Goal: Check status: Check status

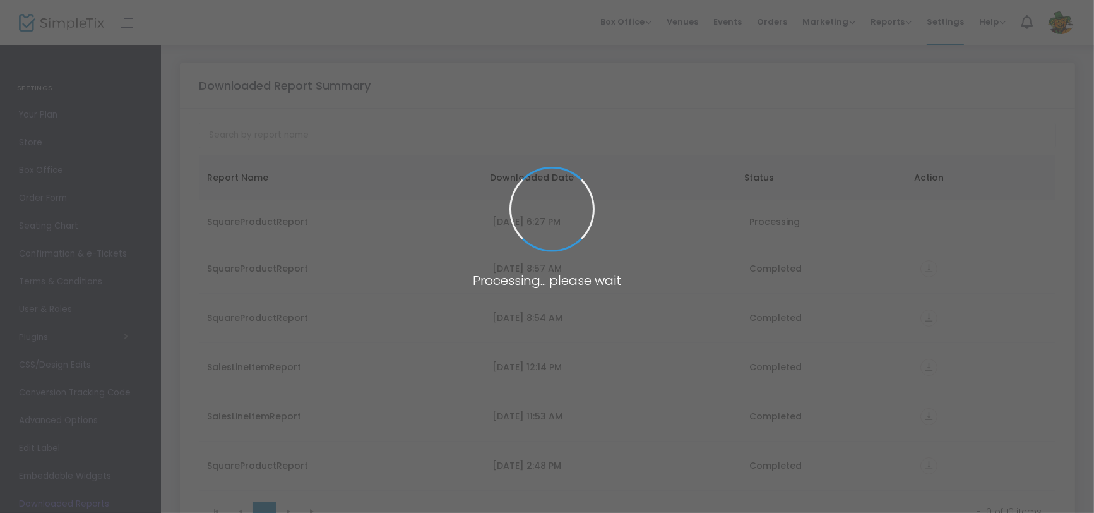
scroll to position [83, 0]
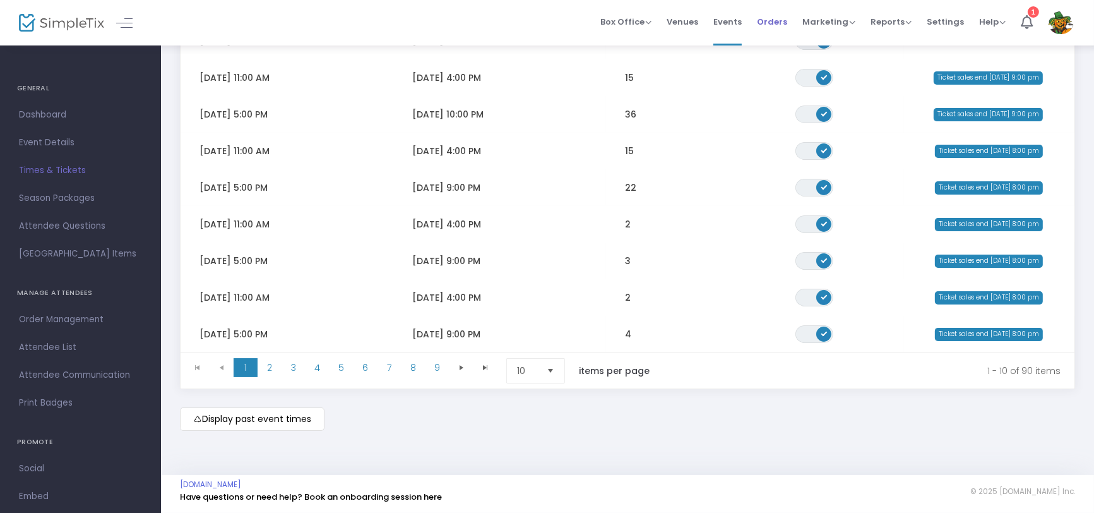
click at [774, 21] on span "Orders" at bounding box center [772, 22] width 30 height 32
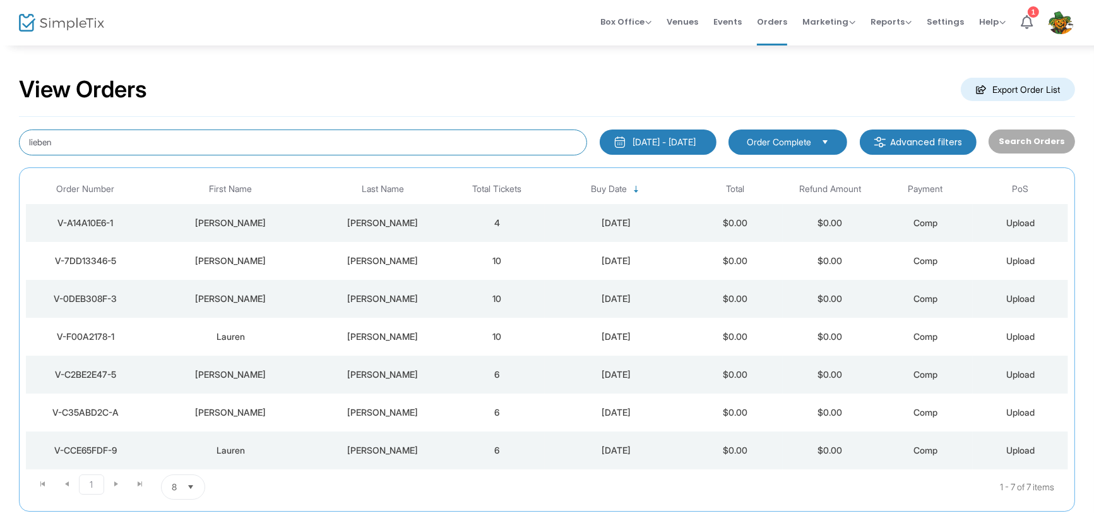
click at [51, 141] on input "lieben" at bounding box center [303, 142] width 568 height 26
paste input "[EMAIL_ADDRESS][DOMAIN_NAME]"
type input "[EMAIL_ADDRESS][DOMAIN_NAME]"
click at [1058, 136] on button "Search Orders" at bounding box center [1031, 141] width 86 height 24
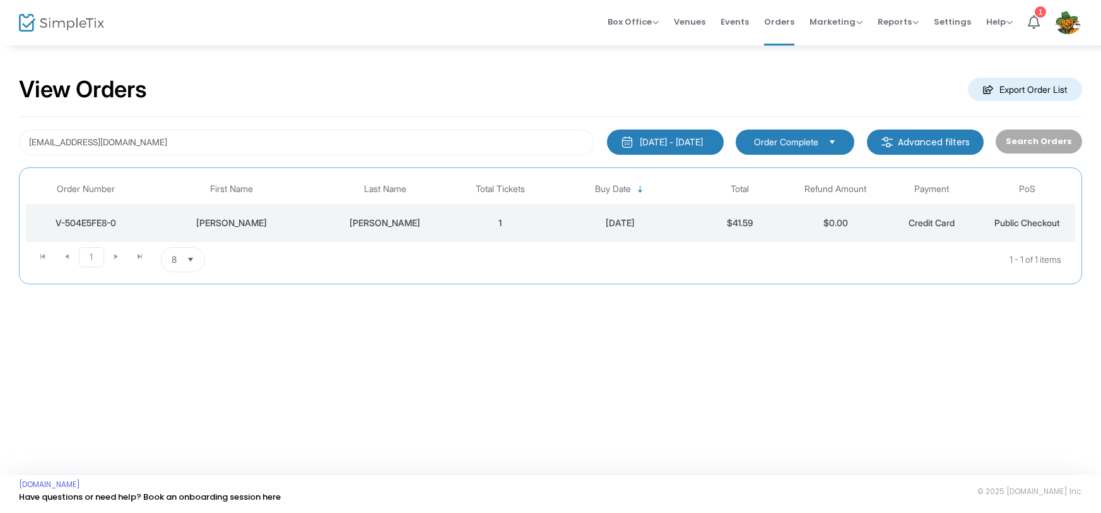
click at [470, 226] on td "1" at bounding box center [501, 223] width 96 height 38
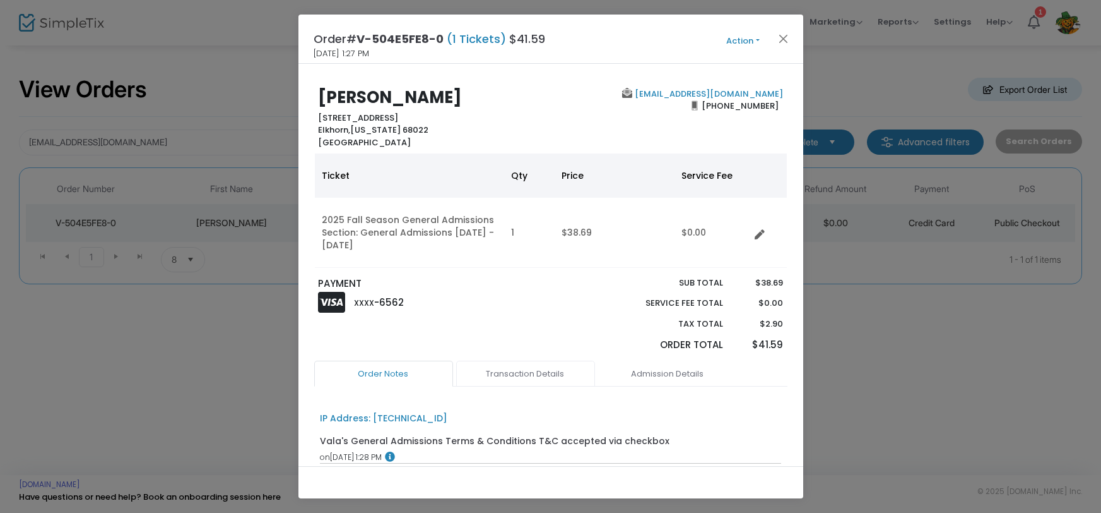
click at [547, 371] on link "Transaction Details" at bounding box center [525, 373] width 139 height 27
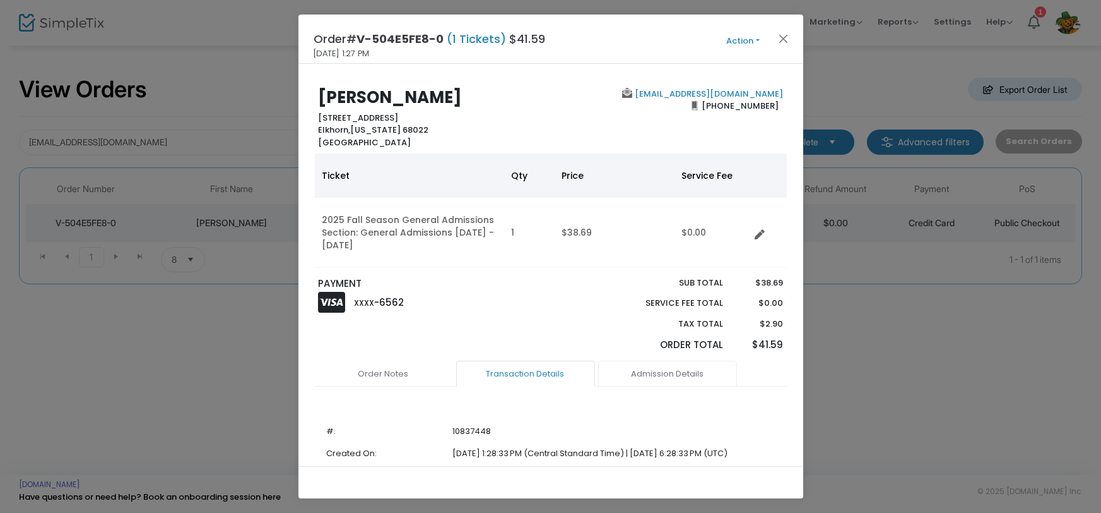
click at [674, 379] on link "Admission Details" at bounding box center [667, 373] width 139 height 27
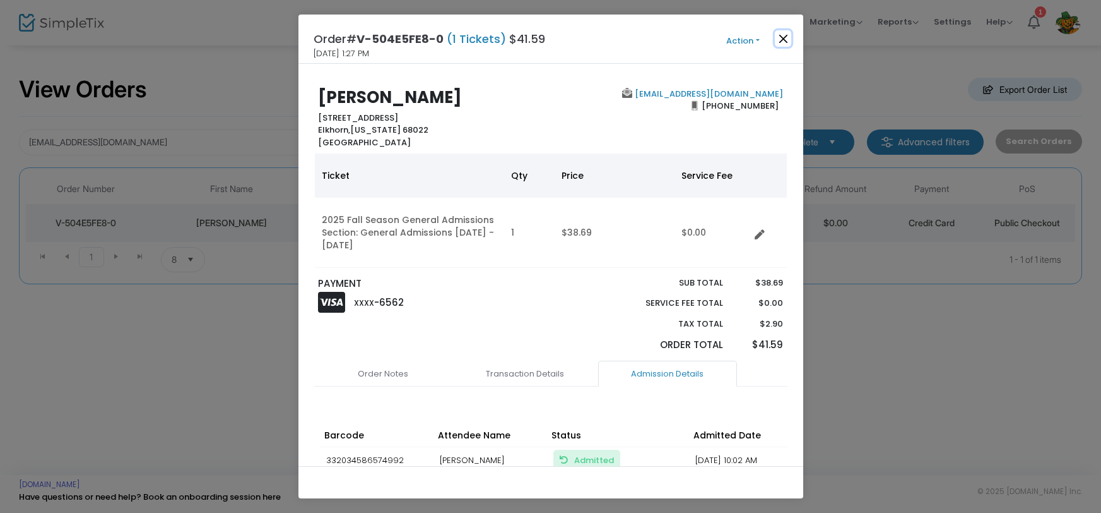
click at [783, 37] on button "Close" at bounding box center [783, 38] width 16 height 16
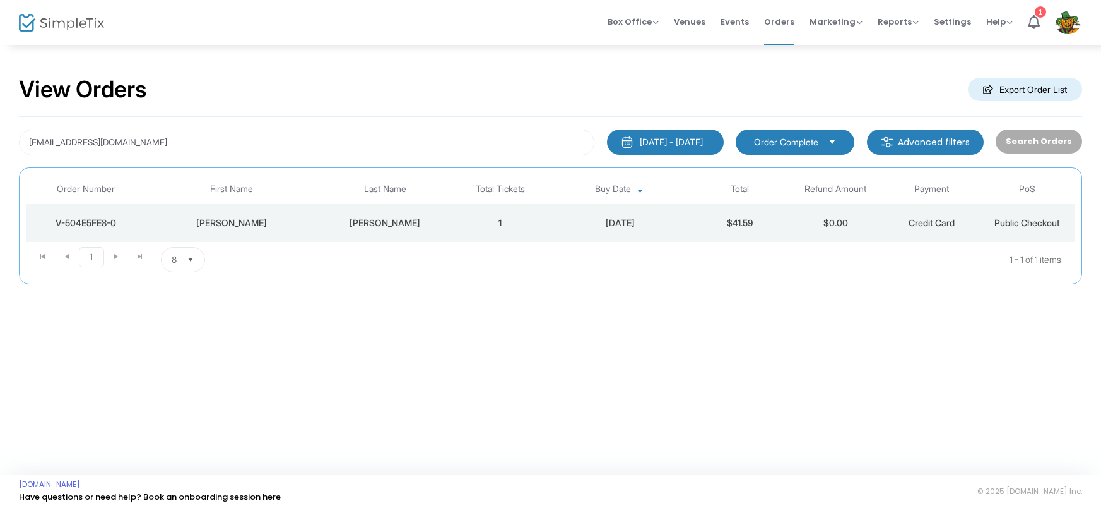
click at [675, 136] on div "[DATE] - [DATE]" at bounding box center [671, 142] width 63 height 13
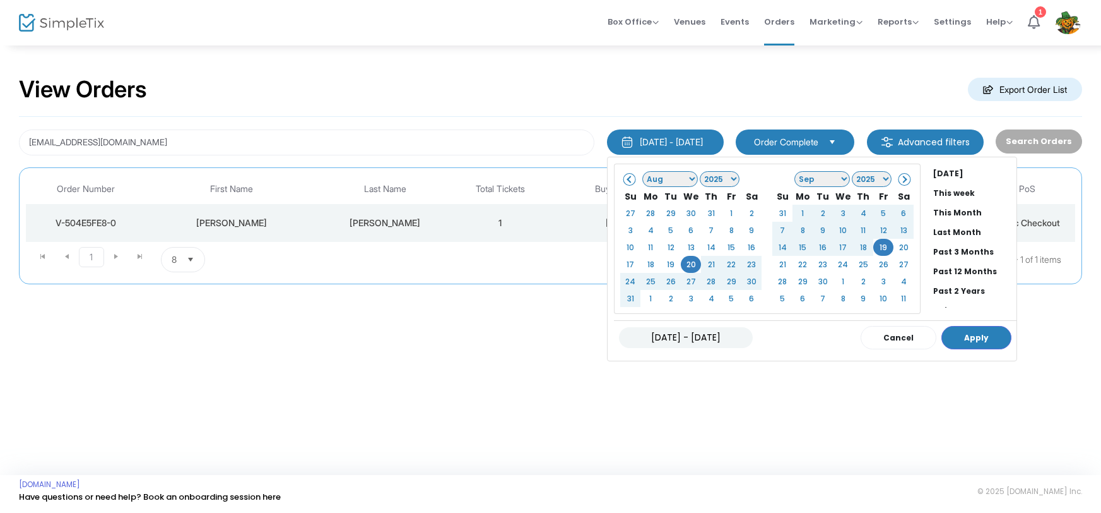
scroll to position [95, 0]
click at [934, 280] on li "All Time" at bounding box center [972, 279] width 88 height 20
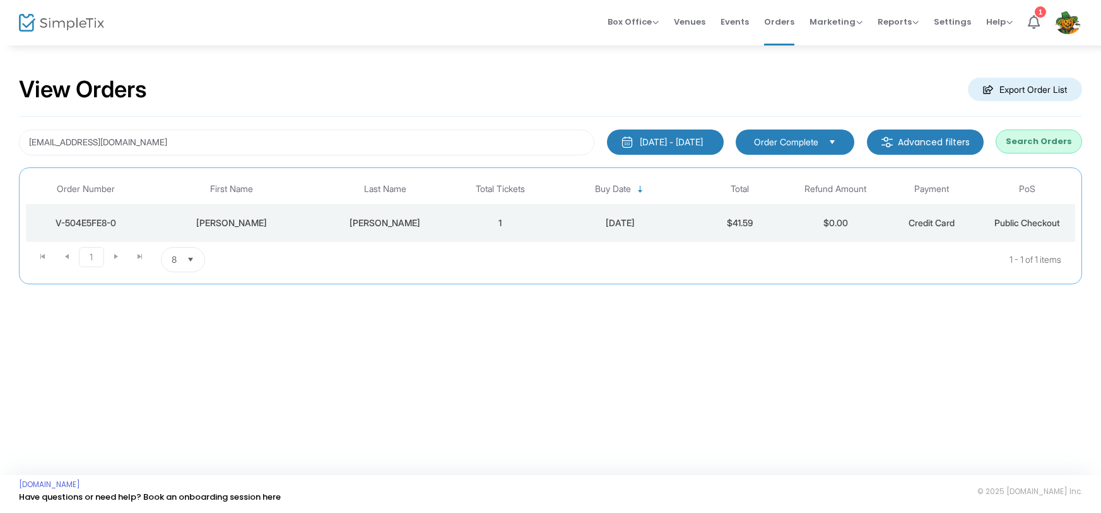
click at [1060, 148] on button "Search Orders" at bounding box center [1039, 141] width 86 height 24
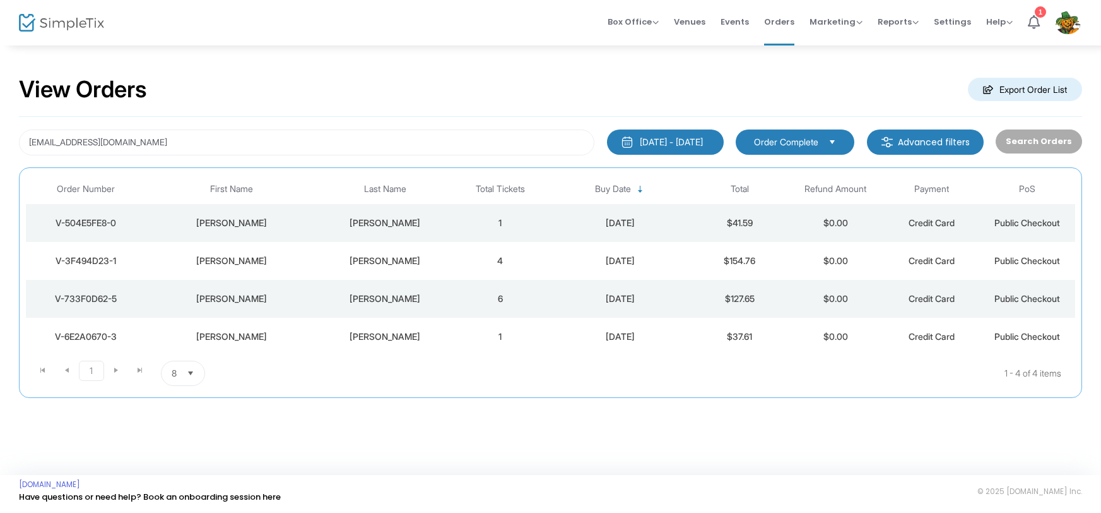
click at [440, 300] on div "[PERSON_NAME]" at bounding box center [385, 298] width 128 height 13
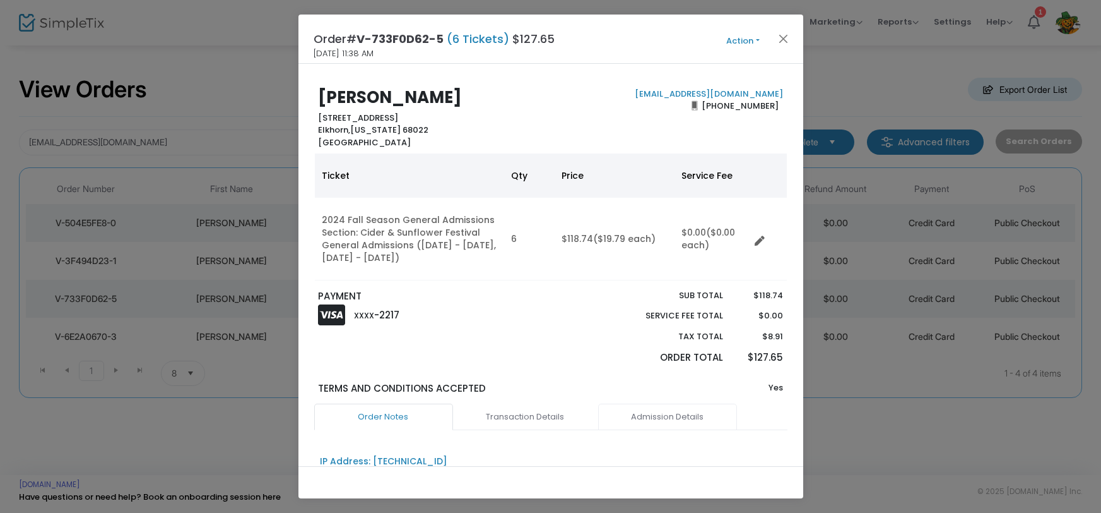
click at [649, 410] on link "Admission Details" at bounding box center [667, 416] width 139 height 27
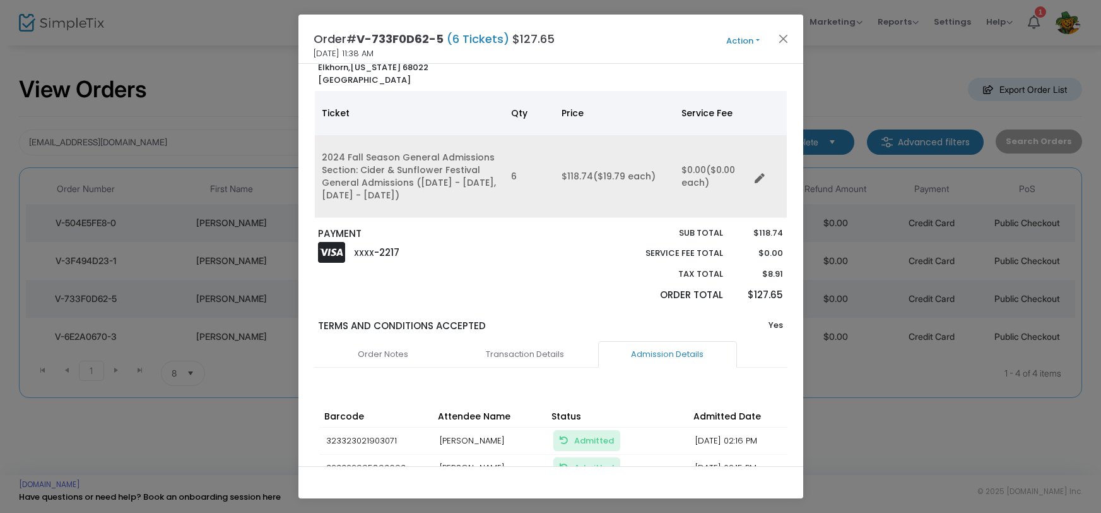
scroll to position [0, 0]
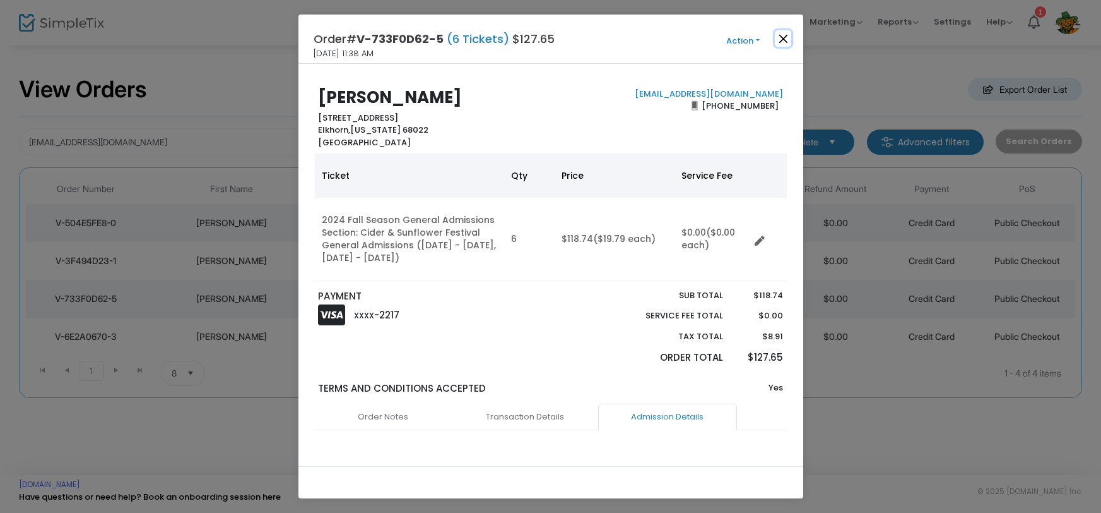
click at [786, 38] on button "Close" at bounding box center [783, 38] width 16 height 16
